Goal: Transaction & Acquisition: Register for event/course

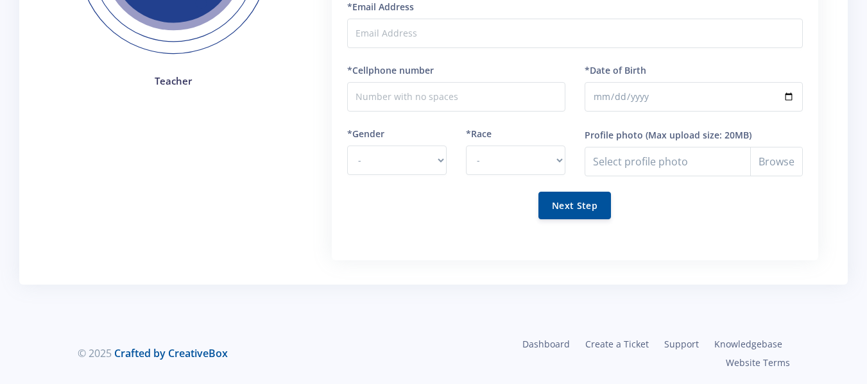
scroll to position [73, 0]
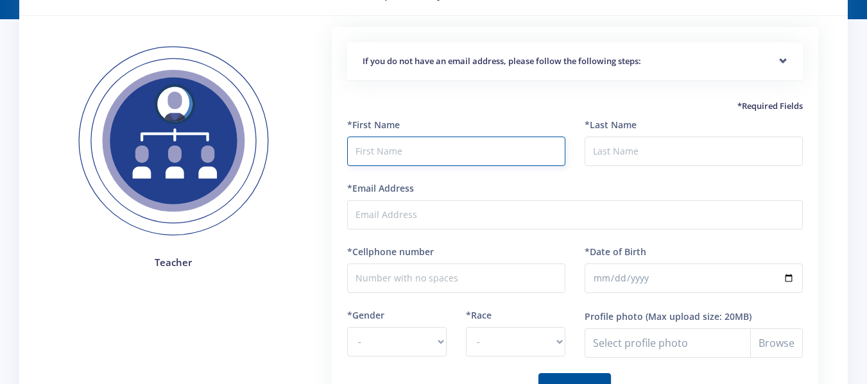
click at [426, 143] on input "text" at bounding box center [456, 152] width 218 height 30
type input "Teah-MIree"
click at [605, 153] on input "*Last Name" at bounding box center [694, 152] width 218 height 30
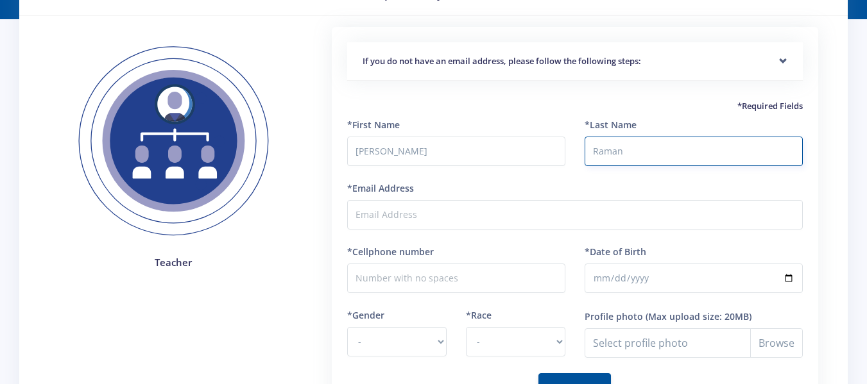
type input "Raman"
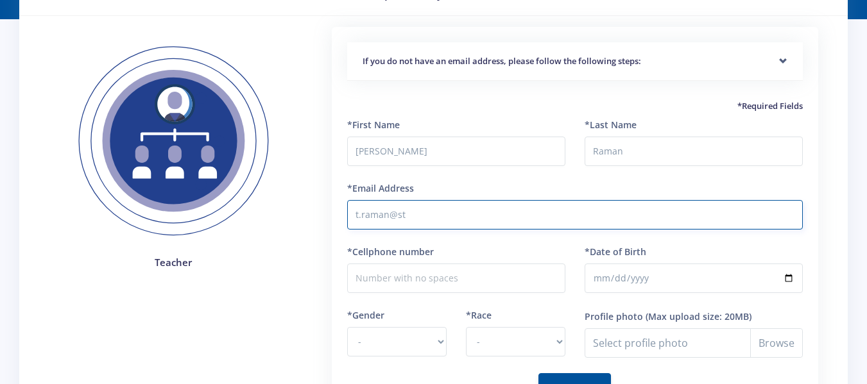
type input "t.raman@sthenrys.co.za"
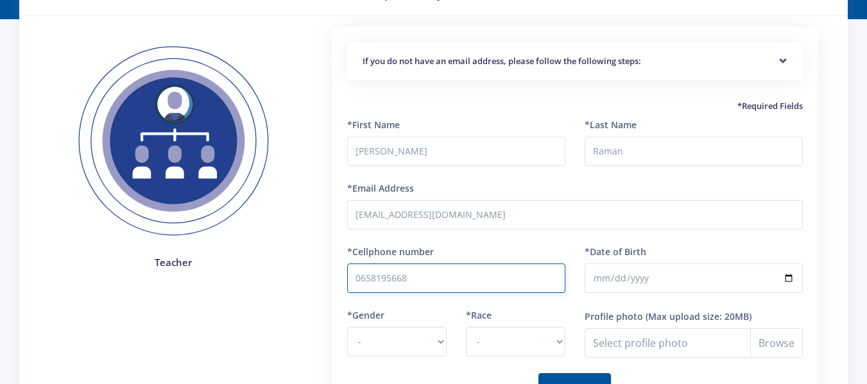
type input "0658195668"
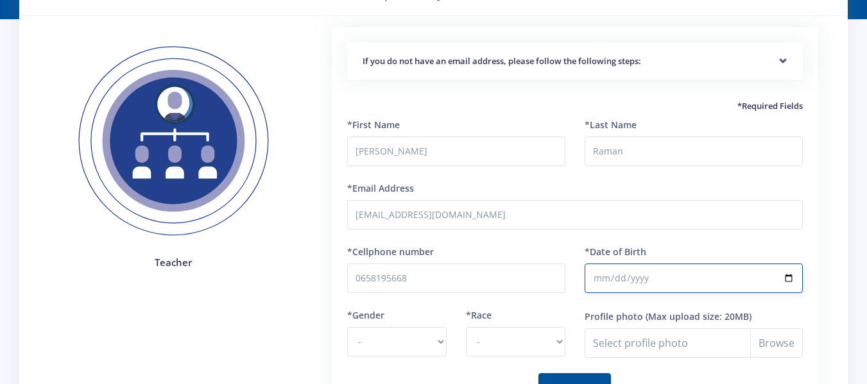
type input "1997-05-15"
click at [437, 338] on select "- Male Female" at bounding box center [396, 342] width 99 height 30
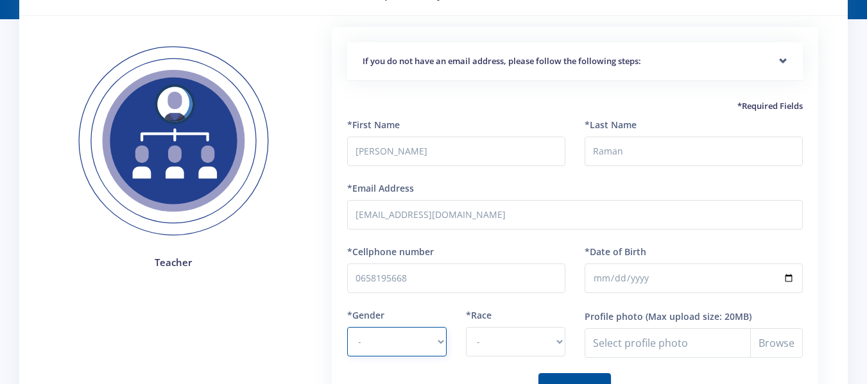
select select "F"
click at [347, 327] on select "- Male Female" at bounding box center [396, 342] width 99 height 30
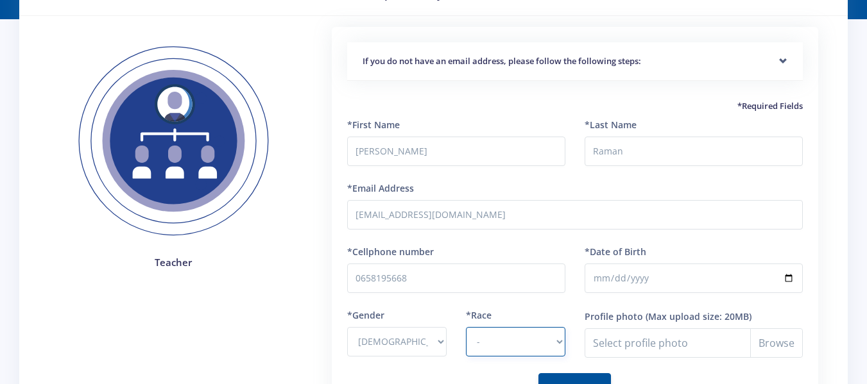
click at [494, 334] on select "- African Asian Coloured Indian White Other" at bounding box center [515, 342] width 99 height 30
select select "Indian"
click at [466, 327] on select "- African Asian Coloured Indian White Other" at bounding box center [515, 342] width 99 height 30
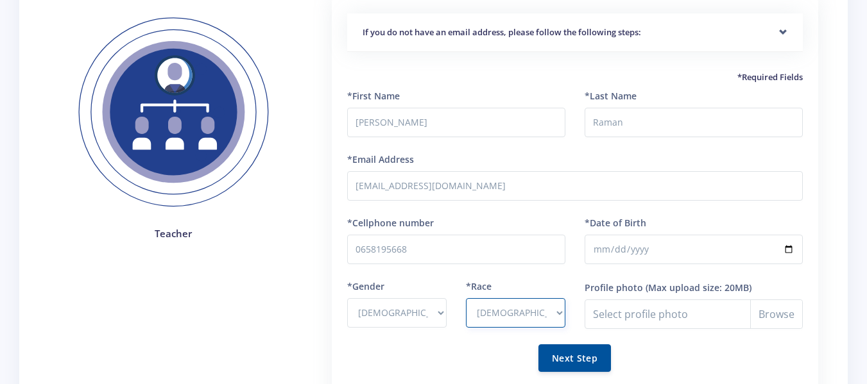
scroll to position [103, 0]
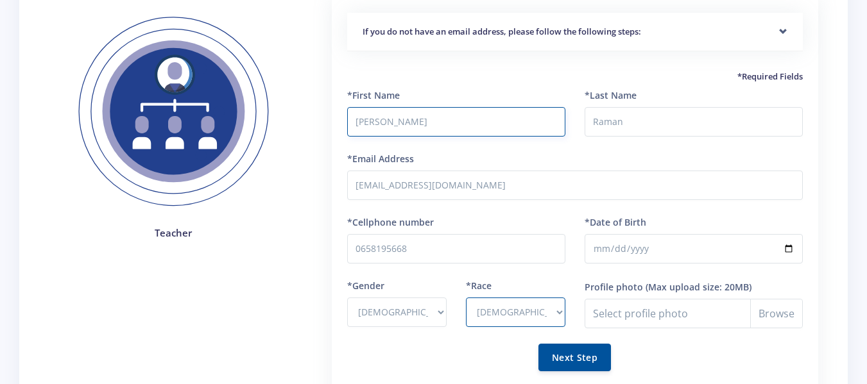
click at [499, 133] on input "Teah-MIree" at bounding box center [456, 122] width 218 height 30
type input "Teah-Miree"
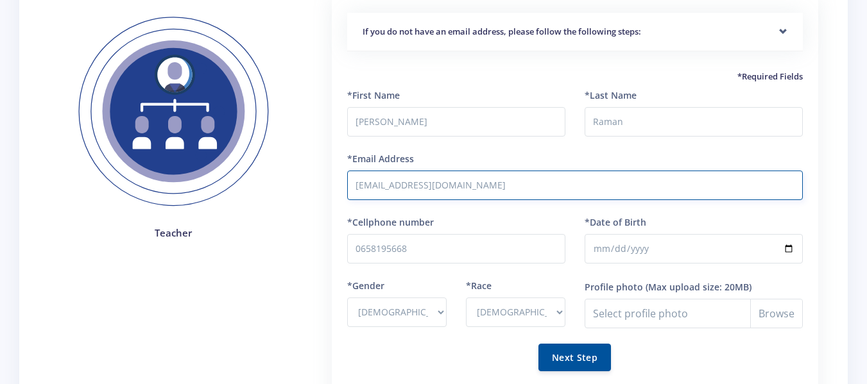
click at [521, 188] on input "[EMAIL_ADDRESS][DOMAIN_NAME]" at bounding box center [575, 186] width 456 height 30
type input "[EMAIL_ADDRESS][DOMAIN_NAME]"
click at [553, 203] on form "*First Name Teah-Miree *Last Name Raman *Email Address t.raman@sthenrys.co.za *…" at bounding box center [575, 238] width 456 height 298
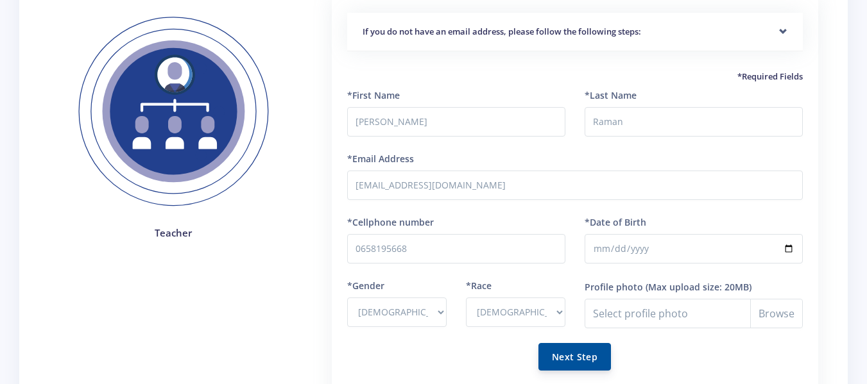
click at [580, 363] on button "Next Step" at bounding box center [574, 357] width 73 height 28
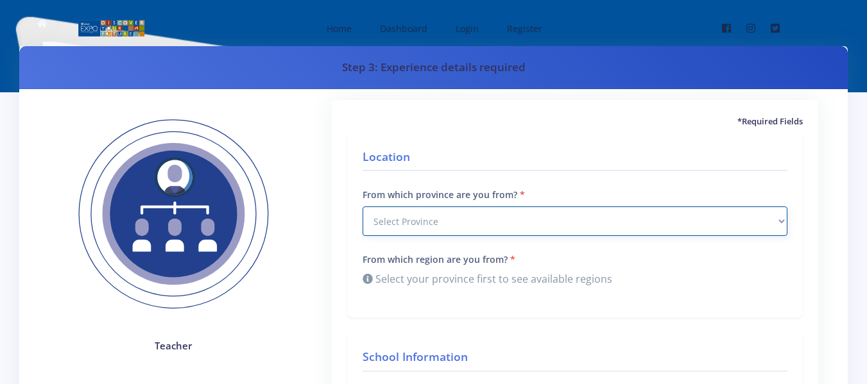
click at [513, 214] on select "Select Province [GEOGRAPHIC_DATA] [GEOGRAPHIC_DATA] [GEOGRAPHIC_DATA] [GEOGRAPH…" at bounding box center [575, 222] width 425 height 30
select select "6"
click at [363, 207] on select "Select Province [GEOGRAPHIC_DATA] [GEOGRAPHIC_DATA] [GEOGRAPHIC_DATA] [GEOGRAPH…" at bounding box center [575, 222] width 425 height 30
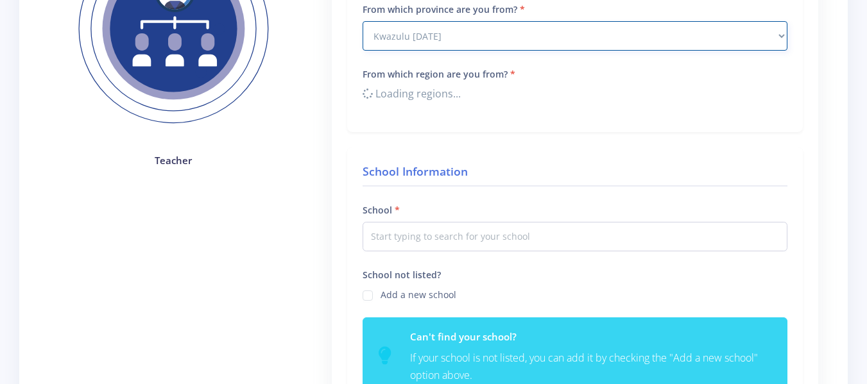
scroll to position [189, 0]
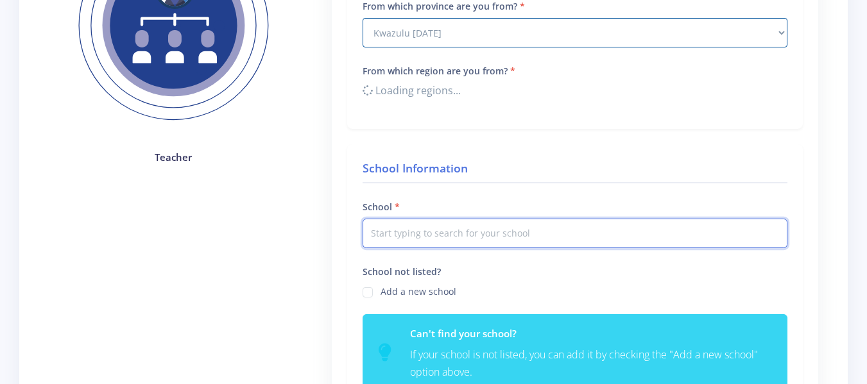
click at [468, 240] on input "text" at bounding box center [575, 234] width 425 height 30
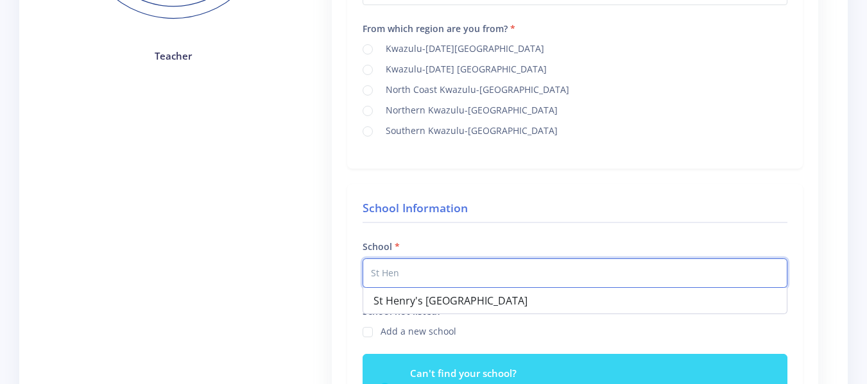
scroll to position [291, 0]
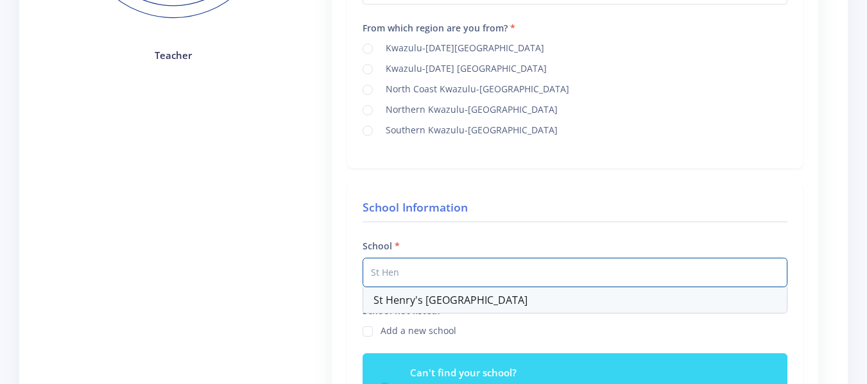
click at [470, 309] on div "St Henry's [GEOGRAPHIC_DATA]" at bounding box center [575, 301] width 424 height 26
type input "St Henry's [GEOGRAPHIC_DATA]"
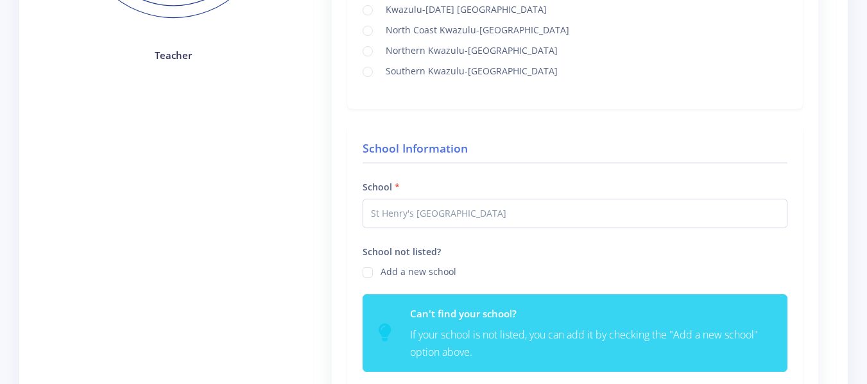
click at [463, 40] on div "Kwazulu-[DATE][GEOGRAPHIC_DATA] [GEOGRAPHIC_DATA][DATE] [GEOGRAPHIC_DATA] North…" at bounding box center [575, 30] width 425 height 98
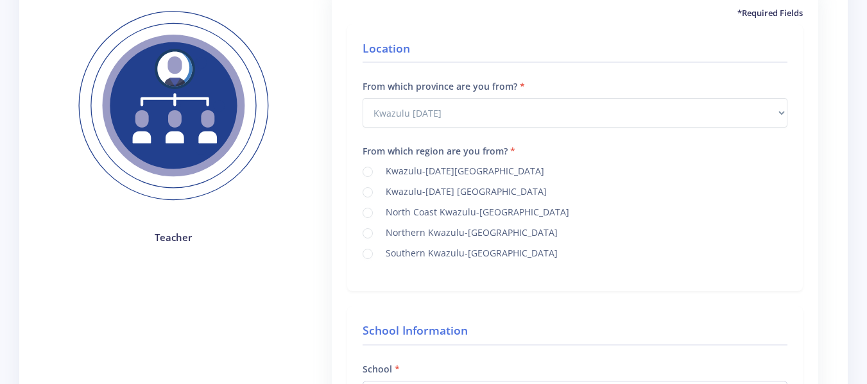
scroll to position [108, 0]
click at [457, 175] on label "Kwazulu-[DATE][GEOGRAPHIC_DATA]" at bounding box center [463, 170] width 164 height 10
click at [389, 172] on input "Kwazulu-[DATE][GEOGRAPHIC_DATA]" at bounding box center [385, 168] width 8 height 8
radio input "true"
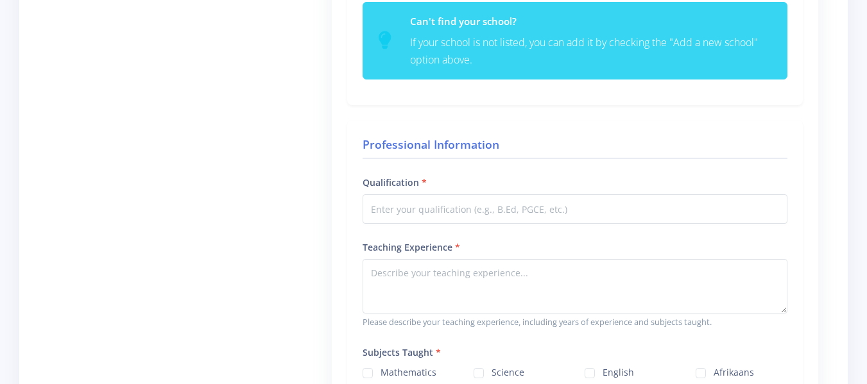
scroll to position [641, 0]
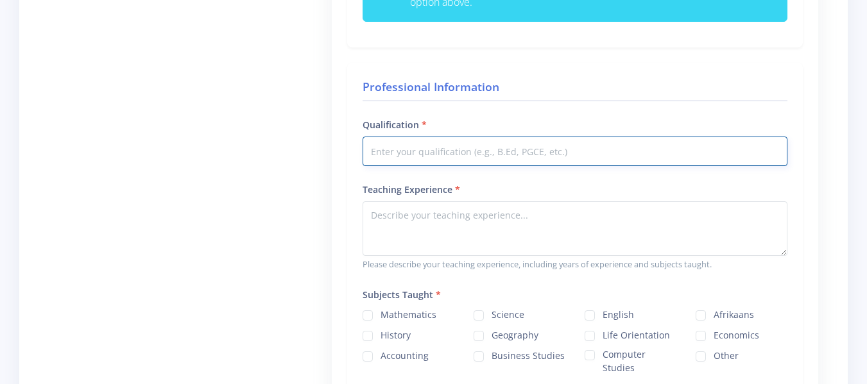
click at [514, 154] on input "Qualification" at bounding box center [575, 152] width 425 height 30
type input "Bachelor of Science, PGCE, Bachelor of Education Hons (Current)"
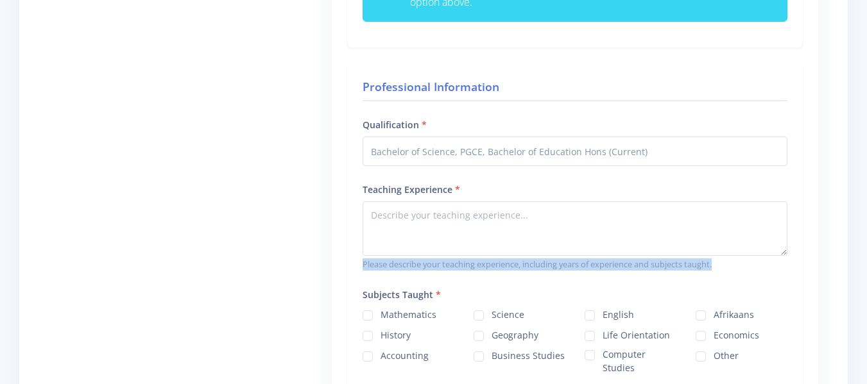
drag, startPoint x: 363, startPoint y: 264, endPoint x: 745, endPoint y: 264, distance: 381.2
click at [745, 264] on small "Please describe your teaching experience, including years of experience and sub…" at bounding box center [575, 265] width 425 height 12
copy small "Please describe your teaching experience, including years of experience and sub…"
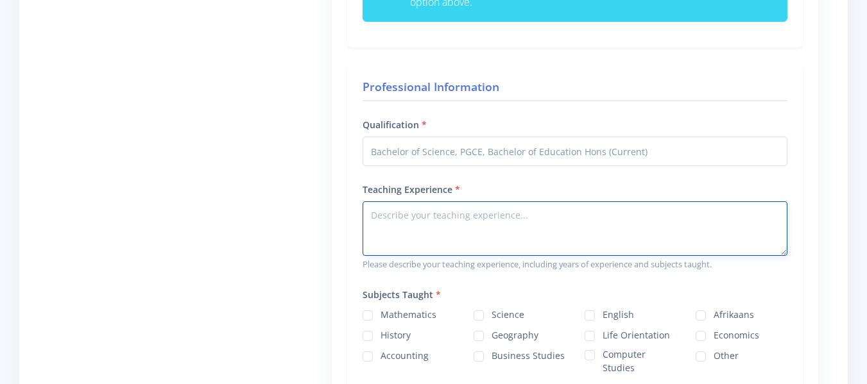
click at [433, 238] on textarea "Teaching Experience" at bounding box center [575, 229] width 425 height 55
paste textarea "I have [X] years of teaching experience, primarily in Physical Sciences (Physic…"
click at [664, 225] on textarea "I have [X] years of teaching experience, primarily in Physical Sciences (Physic…" at bounding box center [575, 229] width 425 height 55
click at [659, 218] on textarea "I have [X] years of teaching experience, primarily in Physical Sciences (Physic…" at bounding box center [575, 229] width 425 height 55
click at [641, 229] on textarea "I have 5 years of teaching experience, primarily in Physical Sciences and Life …" at bounding box center [575, 229] width 425 height 55
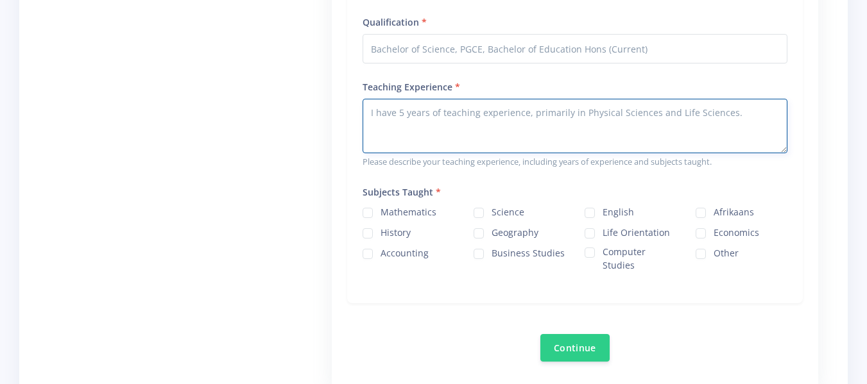
scroll to position [745, 0]
type textarea "I have 5 years of teaching experience, primarily in Physical Sciences and Life …"
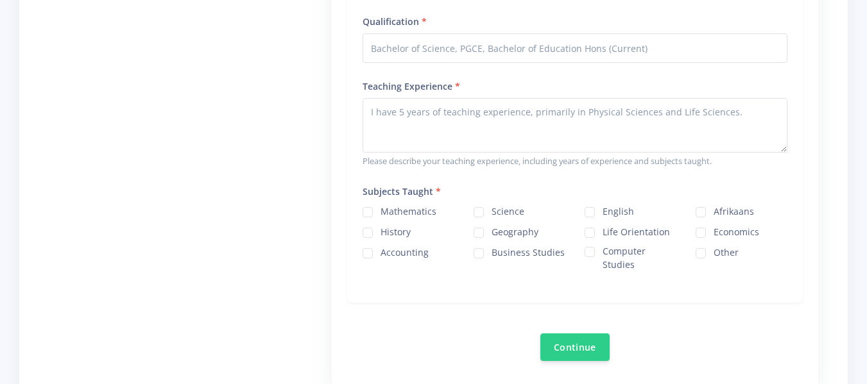
click at [492, 215] on label "Science" at bounding box center [508, 210] width 33 height 10
click at [492, 212] on input "Science" at bounding box center [496, 207] width 8 height 8
checkbox input "true"
click at [585, 350] on button "Continue" at bounding box center [574, 347] width 69 height 28
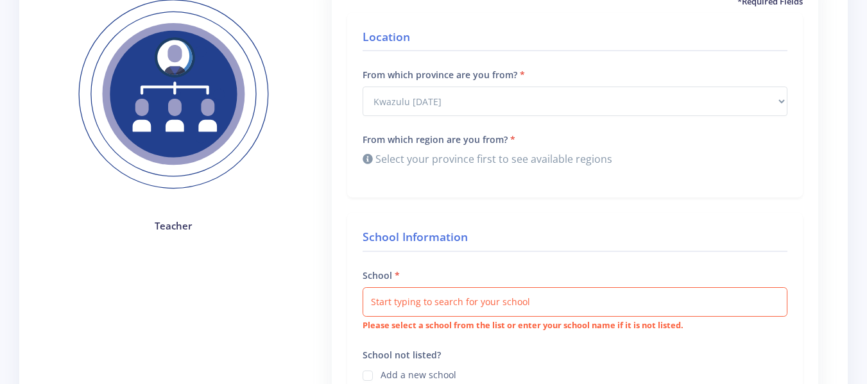
scroll to position [254, 0]
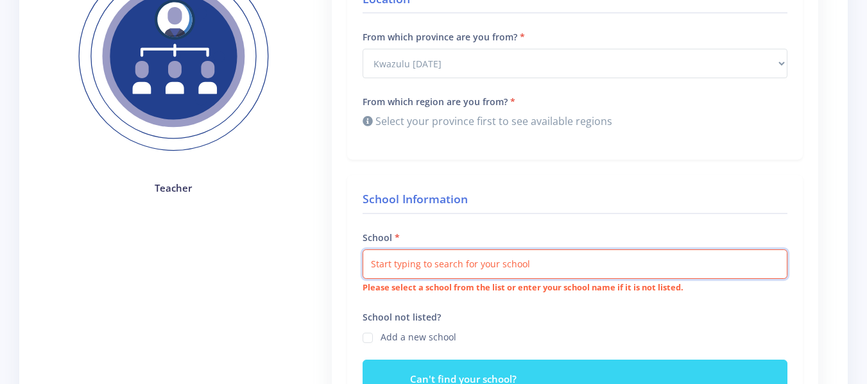
click at [511, 261] on input "text" at bounding box center [575, 265] width 425 height 30
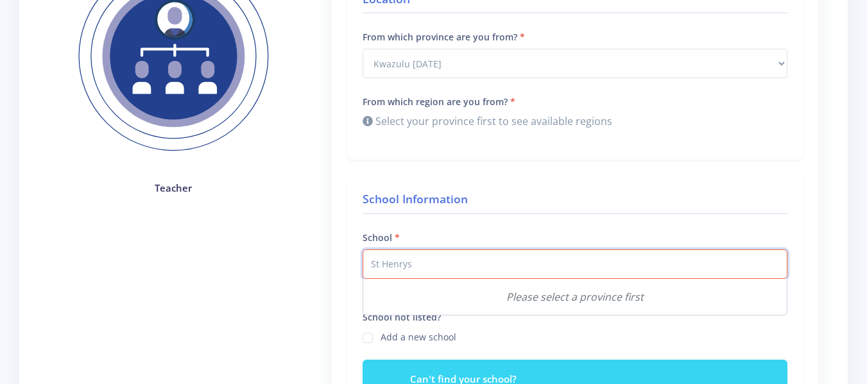
type input "St Henrys"
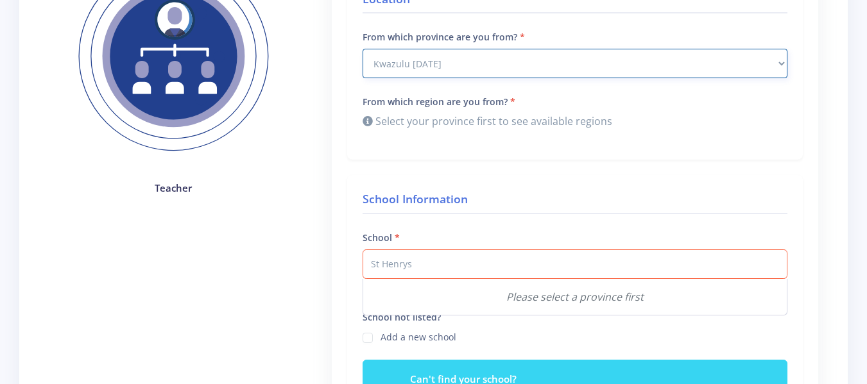
click at [462, 66] on select "Select Province [GEOGRAPHIC_DATA] [GEOGRAPHIC_DATA] [GEOGRAPHIC_DATA] [GEOGRAPH…" at bounding box center [575, 64] width 425 height 30
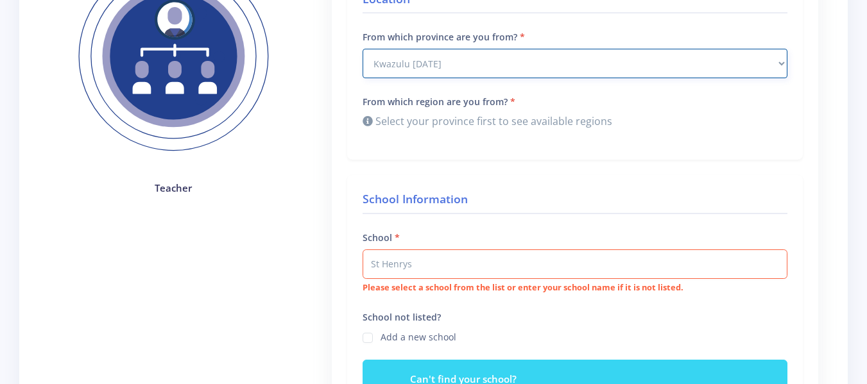
click at [363, 49] on select "Select Province [GEOGRAPHIC_DATA] [GEOGRAPHIC_DATA] [GEOGRAPHIC_DATA] [GEOGRAPH…" at bounding box center [575, 64] width 425 height 30
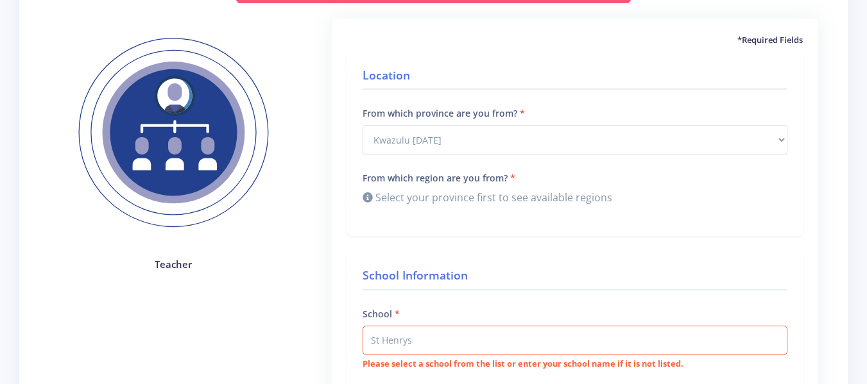
scroll to position [171, 0]
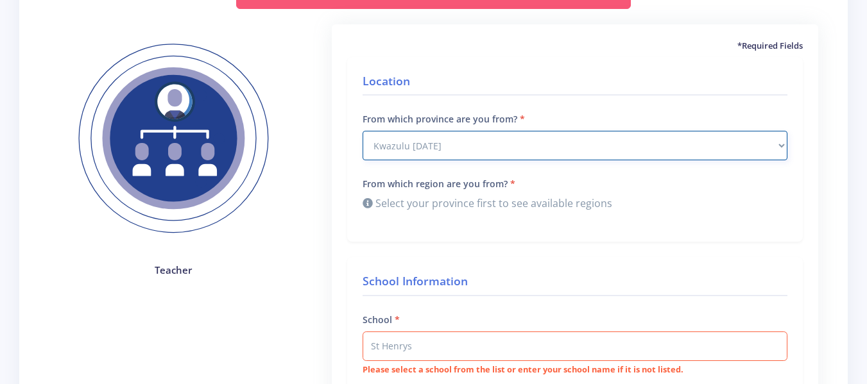
click at [774, 139] on select "Select Province [GEOGRAPHIC_DATA] [GEOGRAPHIC_DATA] [GEOGRAPHIC_DATA] [GEOGRAPH…" at bounding box center [575, 146] width 425 height 30
select select "1"
click at [363, 131] on select "Select Province [GEOGRAPHIC_DATA] [GEOGRAPHIC_DATA] [GEOGRAPHIC_DATA] [GEOGRAPH…" at bounding box center [575, 146] width 425 height 30
click at [495, 96] on h4 "Location" at bounding box center [575, 84] width 425 height 23
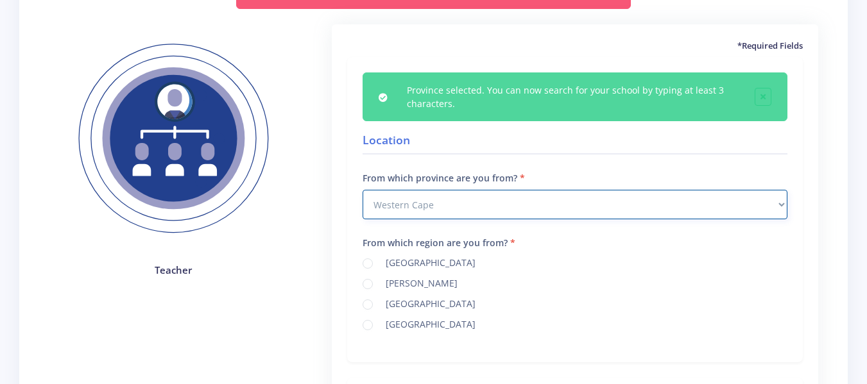
click at [465, 205] on select "Select Province [GEOGRAPHIC_DATA] [GEOGRAPHIC_DATA] [GEOGRAPHIC_DATA] [GEOGRAPH…" at bounding box center [575, 205] width 425 height 30
select select "6"
click at [363, 190] on select "Select Province Western Cape Eastern Cape Northern Cape North West Free State" at bounding box center [575, 205] width 425 height 30
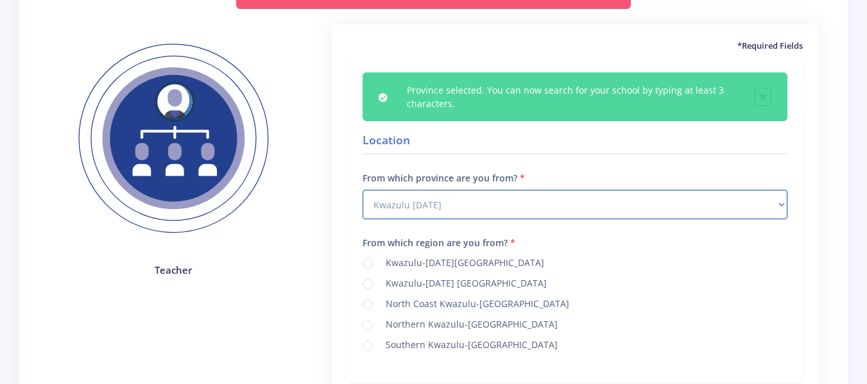
click at [462, 259] on label "Kwazulu-Natal Central" at bounding box center [463, 261] width 164 height 10
click at [389, 259] on input "Kwazulu-Natal Central" at bounding box center [385, 259] width 8 height 8
radio input "true"
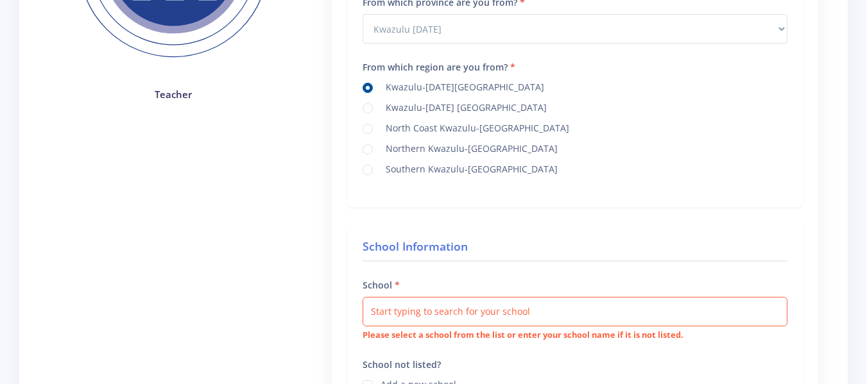
scroll to position [383, 0]
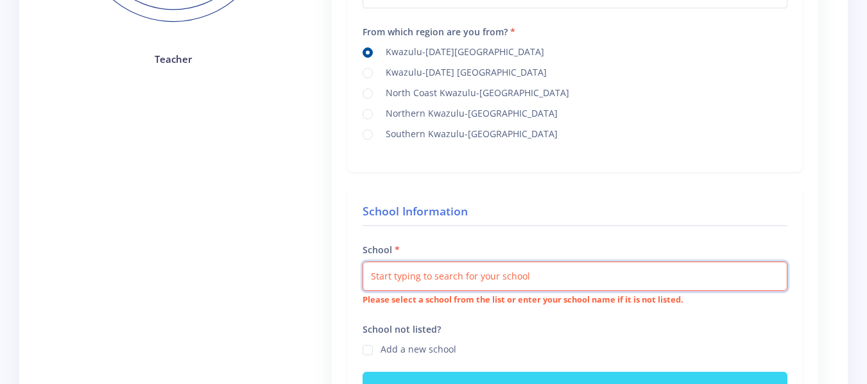
click at [445, 283] on input "text" at bounding box center [575, 277] width 425 height 30
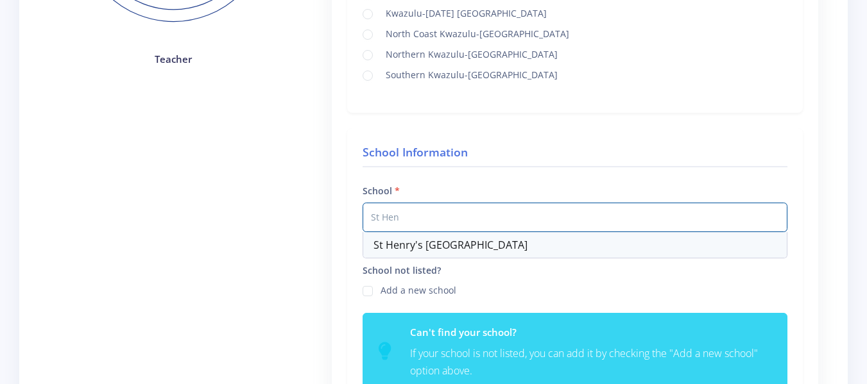
click at [445, 239] on div "St Henry's Marist College" at bounding box center [575, 245] width 424 height 26
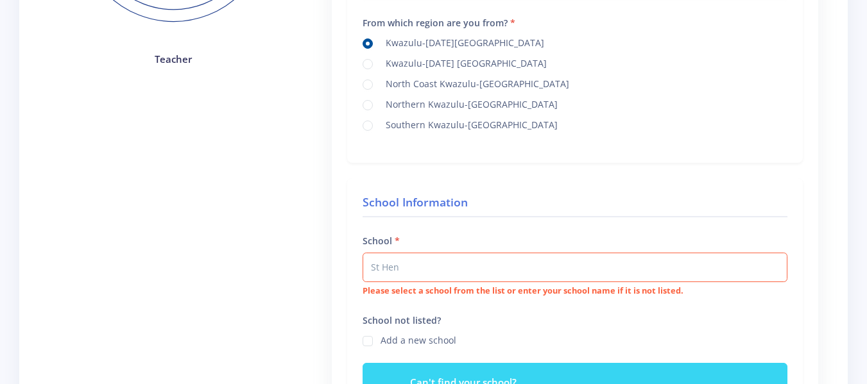
type input "St Henry's Marist College"
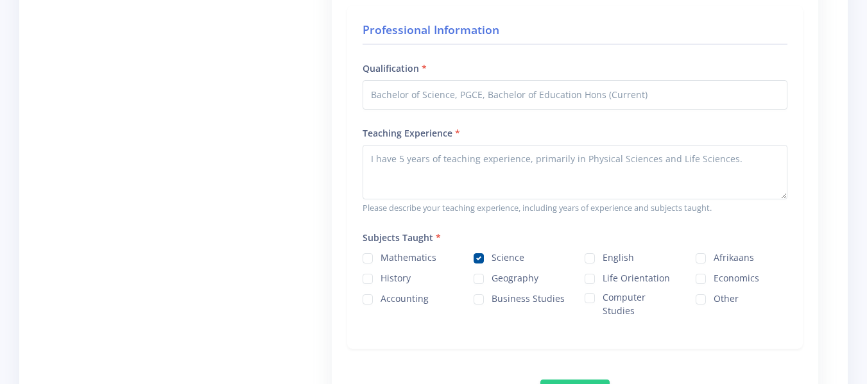
scroll to position [962, 0]
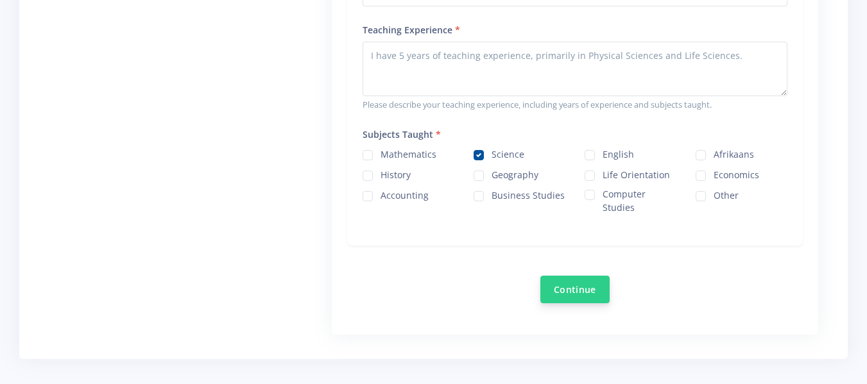
click at [585, 291] on button "Continue" at bounding box center [574, 290] width 69 height 28
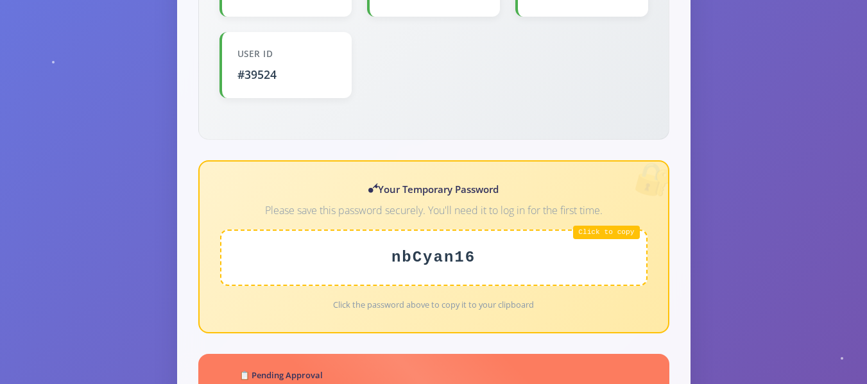
scroll to position [476, 0]
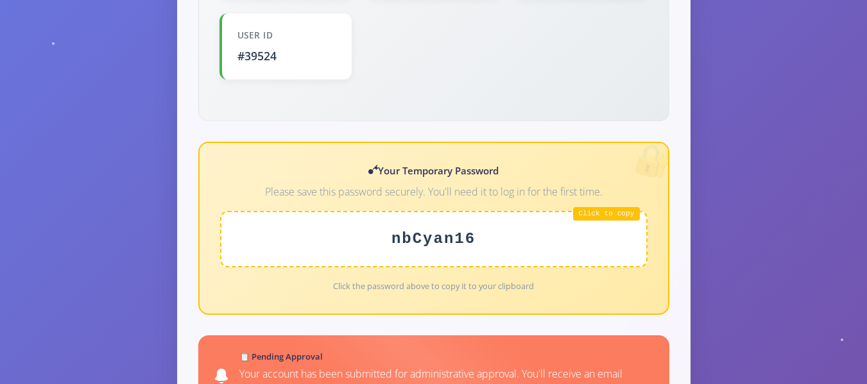
click at [473, 211] on div "nbCyan16" at bounding box center [433, 239] width 427 height 56
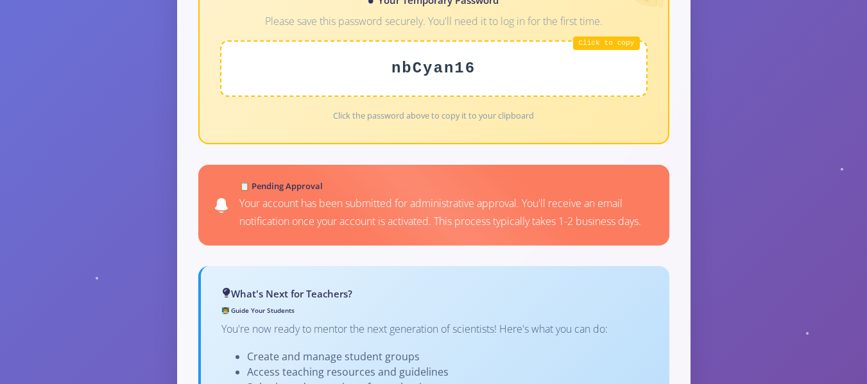
scroll to position [646, 0]
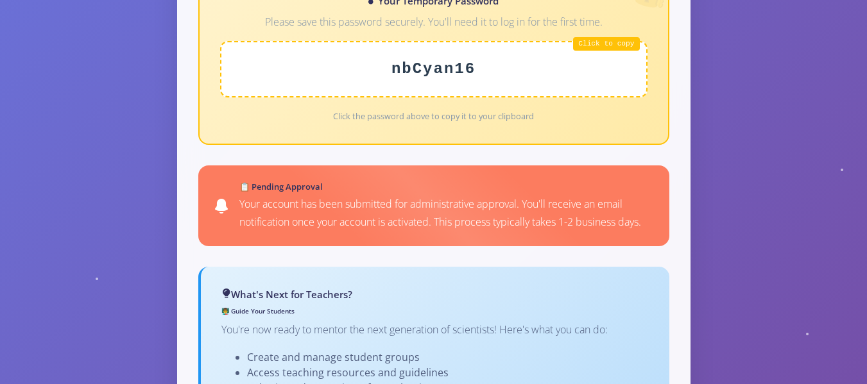
click at [580, 60] on div "nbCyan16" at bounding box center [433, 69] width 427 height 56
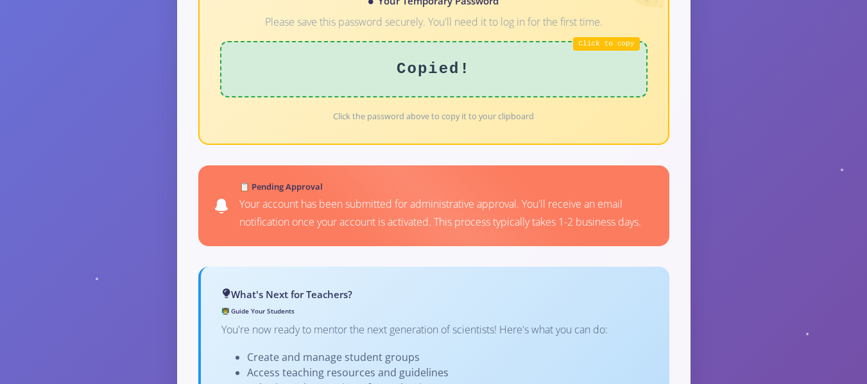
scroll to position [878, 0]
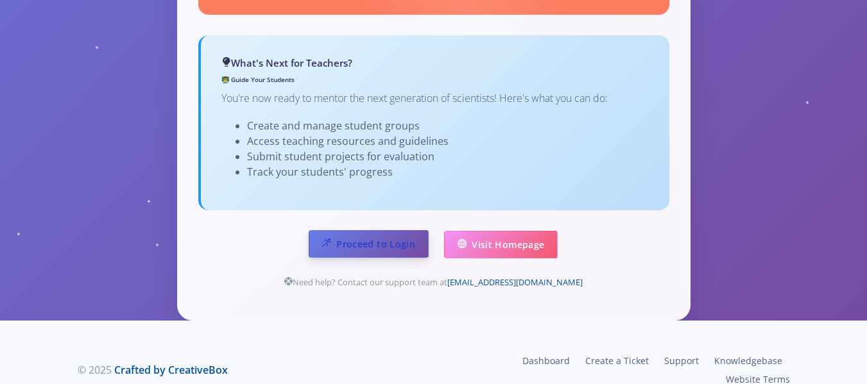
click at [398, 231] on link "Proceed to Login" at bounding box center [369, 244] width 120 height 28
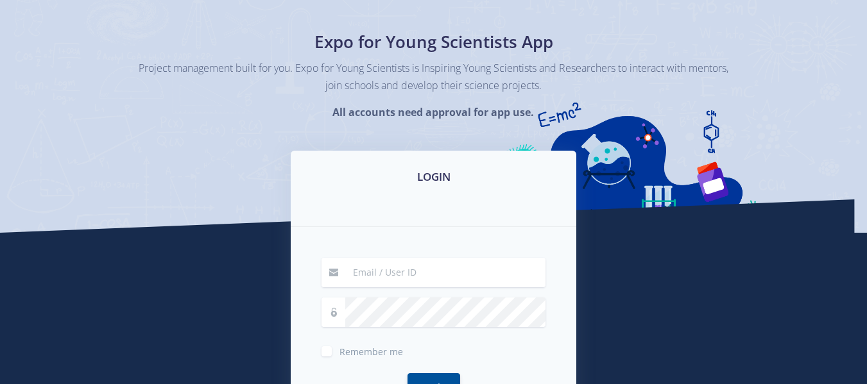
scroll to position [74, 0]
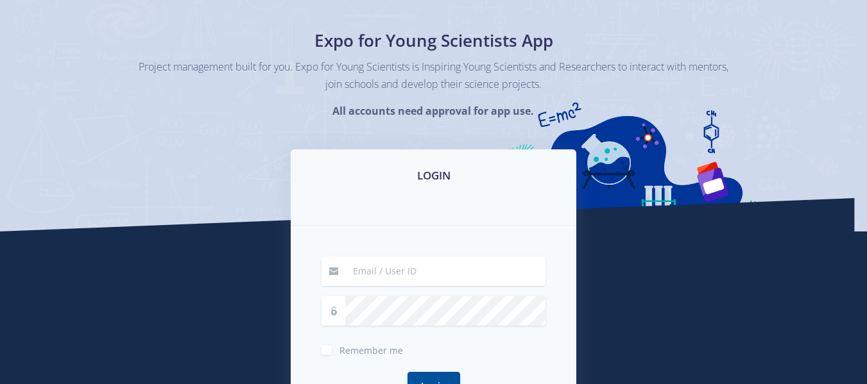
click at [423, 257] on input at bounding box center [445, 272] width 200 height 30
type input "[EMAIL_ADDRESS][DOMAIN_NAME]"
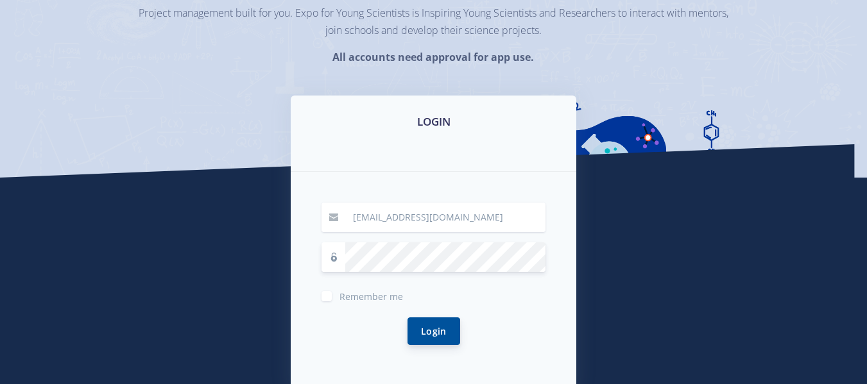
click at [435, 334] on button "Login" at bounding box center [434, 332] width 53 height 28
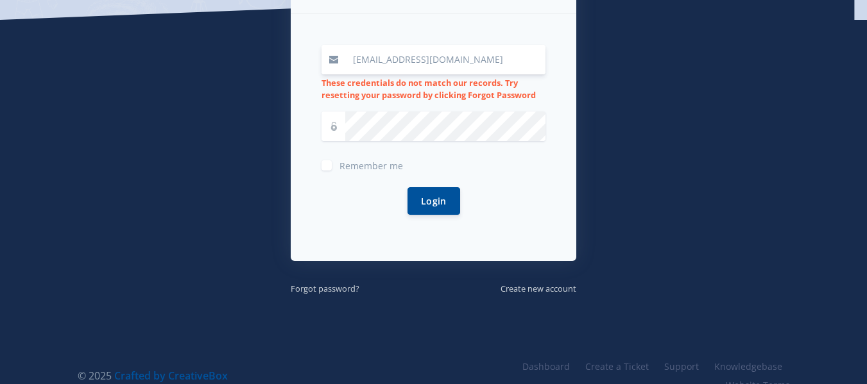
scroll to position [294, 0]
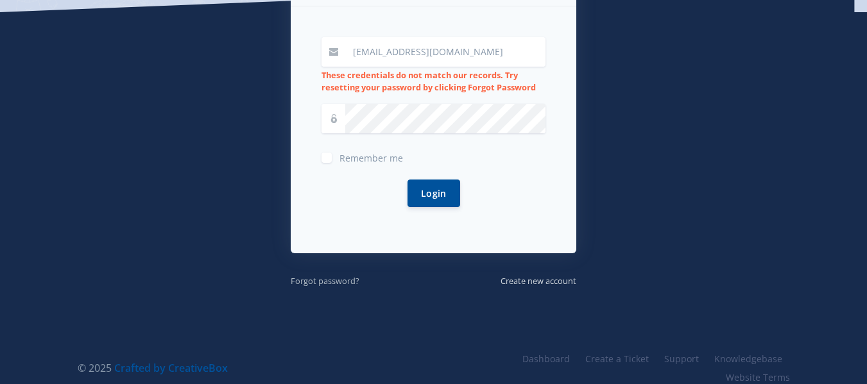
click at [334, 286] on small "Forgot password?" at bounding box center [325, 281] width 69 height 12
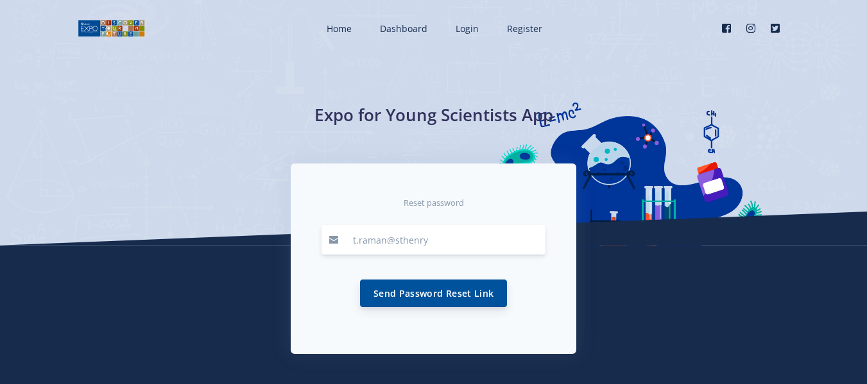
type input "[EMAIL_ADDRESS][DOMAIN_NAME]"
click at [427, 290] on button "Send Password Reset Link" at bounding box center [433, 294] width 147 height 28
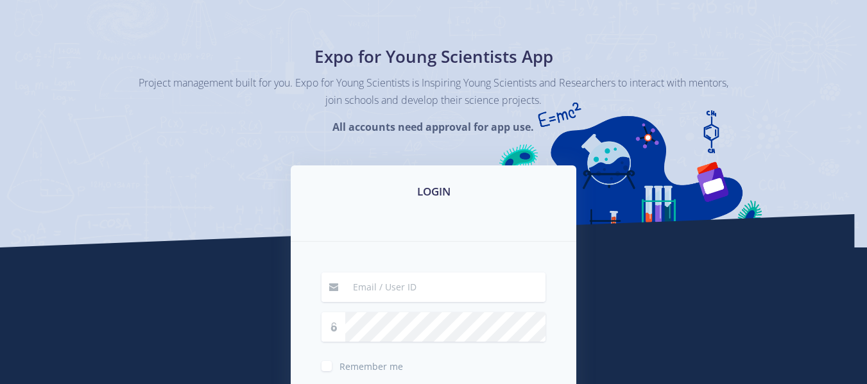
scroll to position [49, 0]
